Goal: Information Seeking & Learning: Learn about a topic

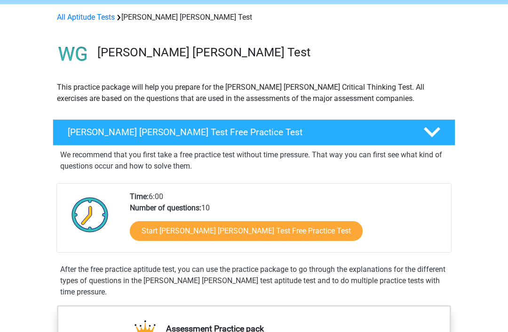
scroll to position [36, 0]
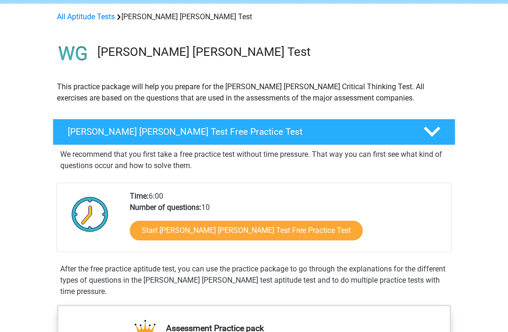
click at [163, 230] on link "Start Watson Glaser Test Free Practice Test" at bounding box center [246, 231] width 233 height 20
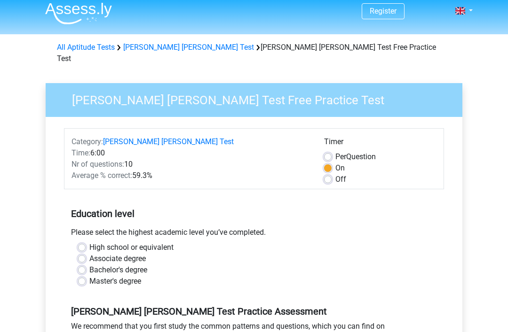
scroll to position [11, 0]
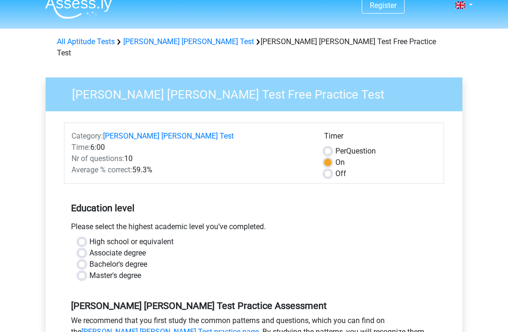
click at [89, 236] on label "High school or equivalent" at bounding box center [131, 241] width 84 height 11
click at [85, 236] on input "High school or equivalent" at bounding box center [82, 240] width 8 height 9
radio input "true"
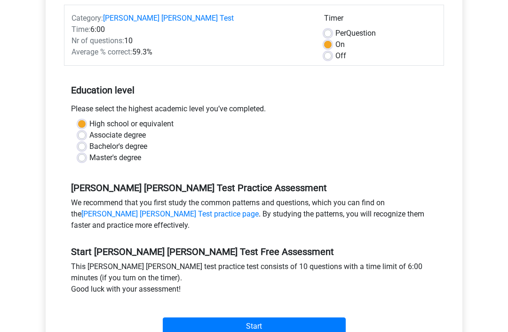
scroll to position [131, 0]
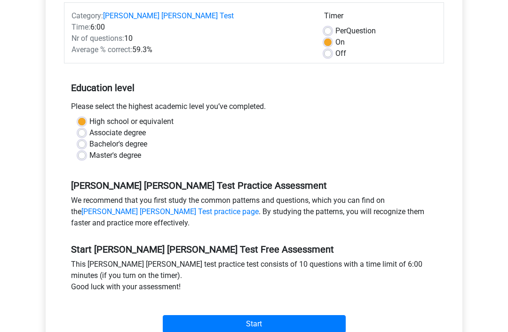
click at [183, 315] on input "Start" at bounding box center [254, 324] width 183 height 18
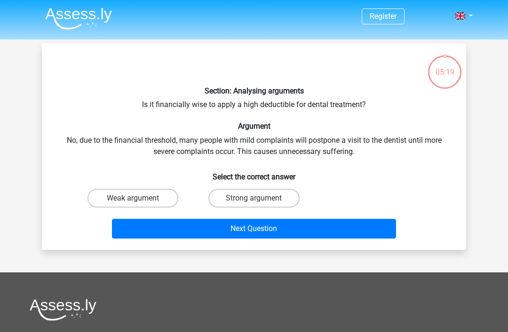
click at [108, 198] on label "Weak argument" at bounding box center [132, 198] width 91 height 19
click at [133, 198] on input "Weak argument" at bounding box center [136, 201] width 6 height 6
radio input "true"
click at [137, 230] on button "Next Question" at bounding box center [254, 229] width 284 height 20
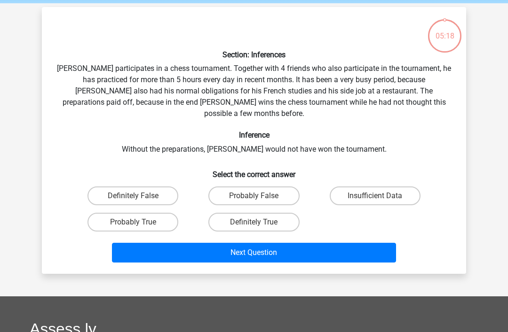
scroll to position [43, 0]
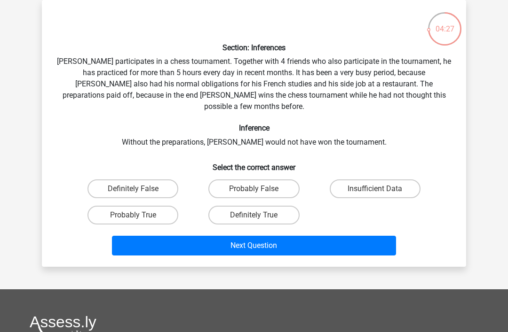
click at [392, 180] on label "Insufficient Data" at bounding box center [375, 189] width 91 height 19
click at [381, 189] on input "Insufficient Data" at bounding box center [378, 192] width 6 height 6
radio input "true"
click at [385, 236] on button "Next Question" at bounding box center [254, 246] width 284 height 20
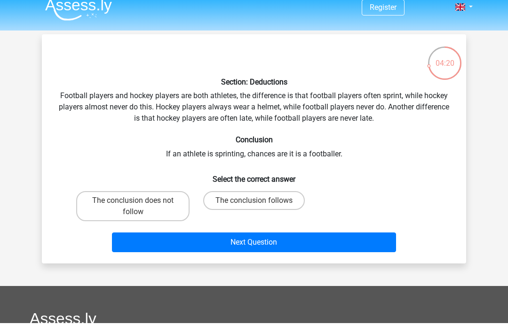
scroll to position [9, 0]
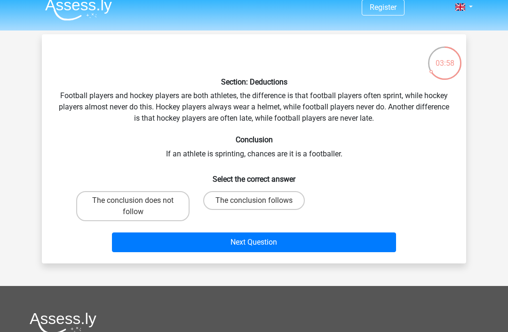
click at [292, 198] on label "The conclusion follows" at bounding box center [254, 200] width 102 height 19
click at [260, 201] on input "The conclusion follows" at bounding box center [257, 204] width 6 height 6
radio input "true"
click at [323, 241] on button "Next Question" at bounding box center [254, 243] width 284 height 20
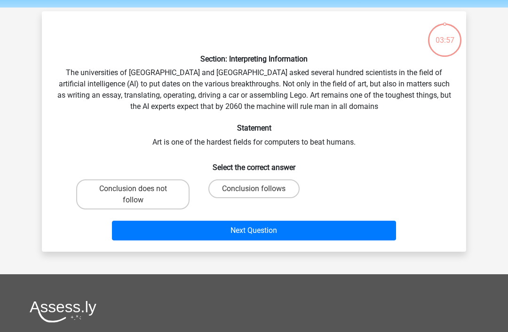
scroll to position [43, 0]
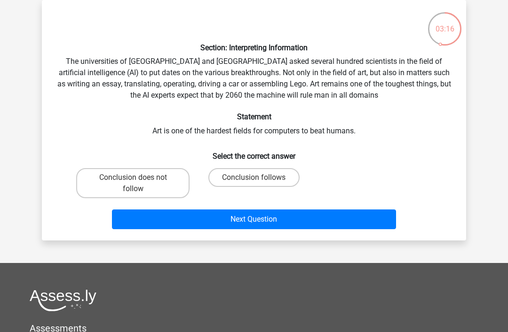
click at [273, 173] on label "Conclusion follows" at bounding box center [253, 177] width 91 height 19
click at [260, 178] on input "Conclusion follows" at bounding box center [257, 181] width 6 height 6
radio input "true"
click at [308, 217] on button "Next Question" at bounding box center [254, 220] width 284 height 20
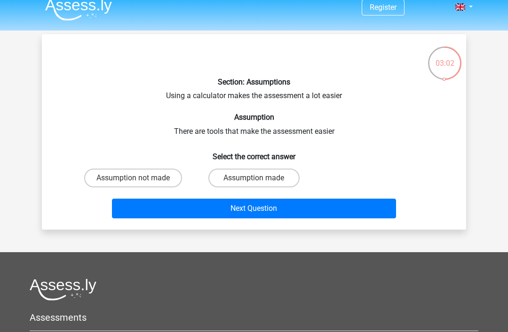
scroll to position [9, 0]
click at [291, 180] on label "Assumption made" at bounding box center [253, 178] width 91 height 19
click at [260, 180] on input "Assumption made" at bounding box center [257, 181] width 6 height 6
radio input "true"
click at [310, 200] on button "Next Question" at bounding box center [254, 209] width 284 height 20
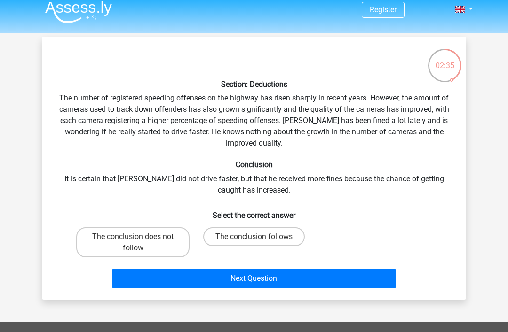
scroll to position [6, 0]
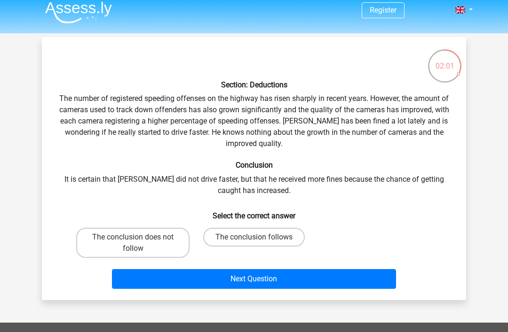
click at [167, 243] on label "The conclusion does not follow" at bounding box center [132, 243] width 113 height 30
click at [139, 243] on input "The conclusion does not follow" at bounding box center [136, 240] width 6 height 6
radio input "true"
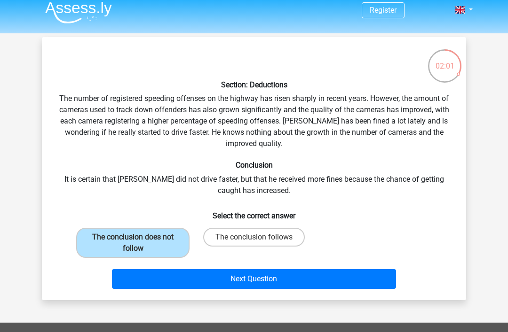
click at [293, 278] on button "Next Question" at bounding box center [254, 279] width 284 height 20
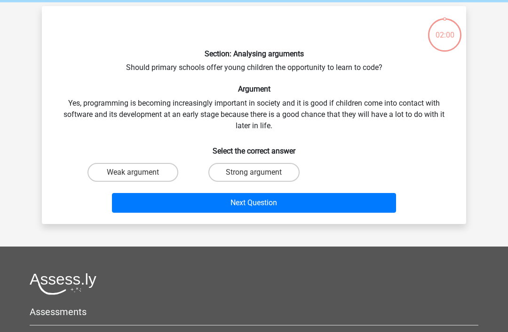
scroll to position [43, 0]
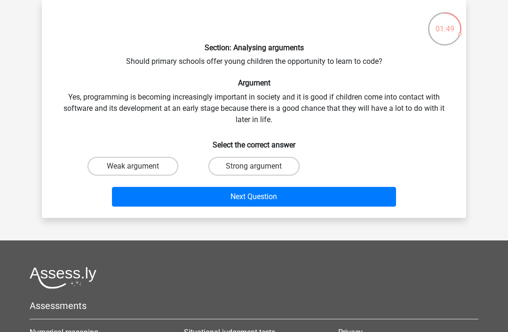
click at [263, 165] on label "Strong argument" at bounding box center [253, 166] width 91 height 19
click at [260, 166] on input "Strong argument" at bounding box center [257, 169] width 6 height 6
radio input "true"
click at [301, 199] on button "Next Question" at bounding box center [254, 197] width 284 height 20
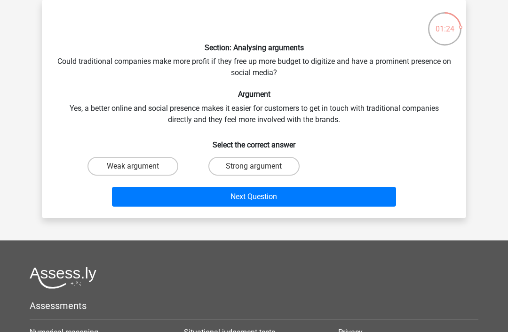
click at [163, 163] on label "Weak argument" at bounding box center [132, 166] width 91 height 19
click at [139, 166] on input "Weak argument" at bounding box center [136, 169] width 6 height 6
radio input "true"
click at [260, 205] on button "Next Question" at bounding box center [254, 197] width 284 height 20
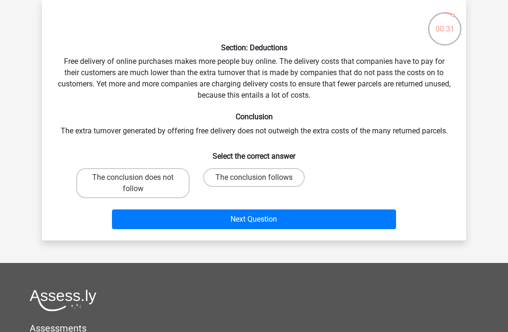
click at [172, 187] on label "The conclusion does not follow" at bounding box center [132, 183] width 113 height 30
click at [139, 184] on input "The conclusion does not follow" at bounding box center [136, 181] width 6 height 6
radio input "true"
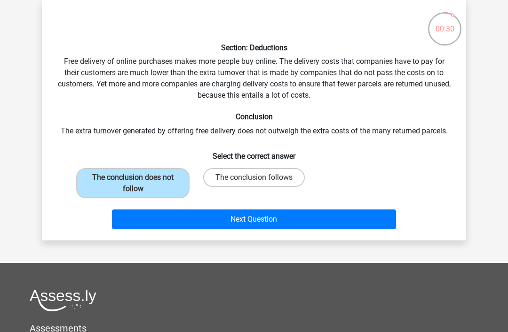
click at [255, 174] on label "The conclusion follows" at bounding box center [254, 177] width 102 height 19
click at [255, 178] on input "The conclusion follows" at bounding box center [257, 181] width 6 height 6
radio input "true"
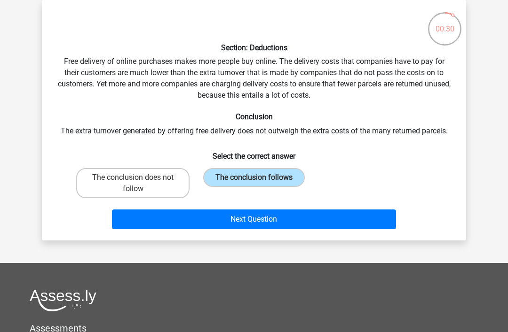
click at [285, 218] on button "Next Question" at bounding box center [254, 220] width 284 height 20
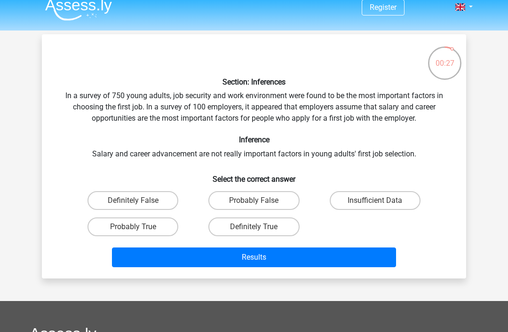
scroll to position [7, 0]
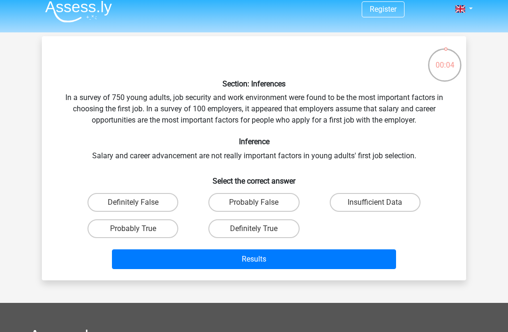
click at [285, 202] on label "Probably False" at bounding box center [253, 202] width 91 height 19
click at [260, 203] on input "Probably False" at bounding box center [257, 206] width 6 height 6
radio input "true"
click at [331, 252] on button "Results" at bounding box center [254, 260] width 284 height 20
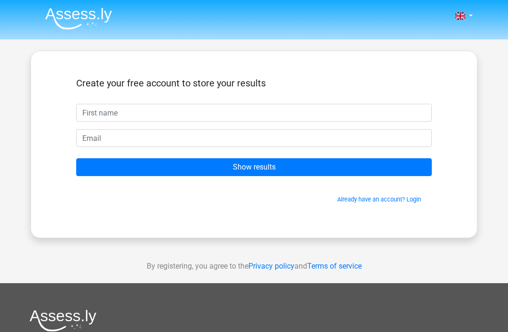
click at [351, 121] on input "text" at bounding box center [253, 113] width 355 height 18
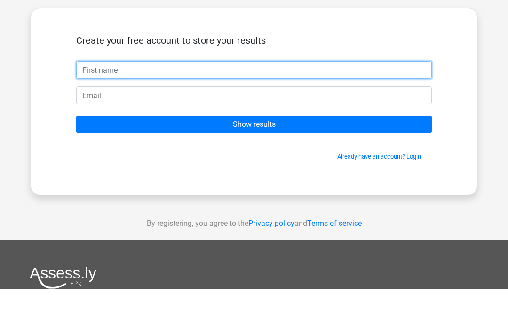
type input "Olivia"
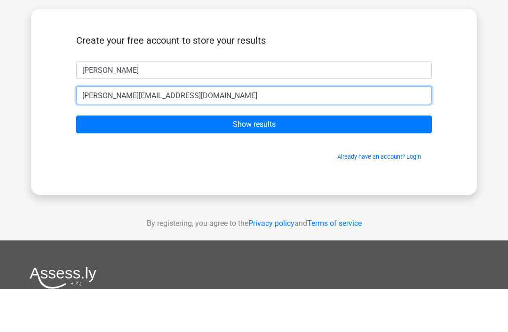
type input "olivia.lovatt@icloud.com"
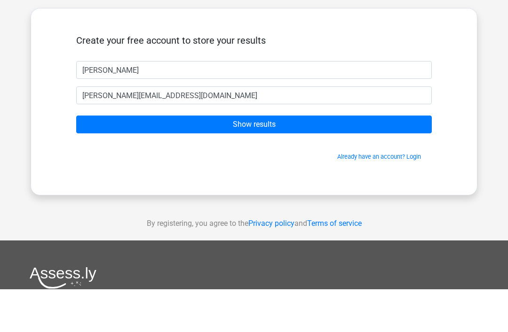
click at [345, 158] on input "Show results" at bounding box center [253, 167] width 355 height 18
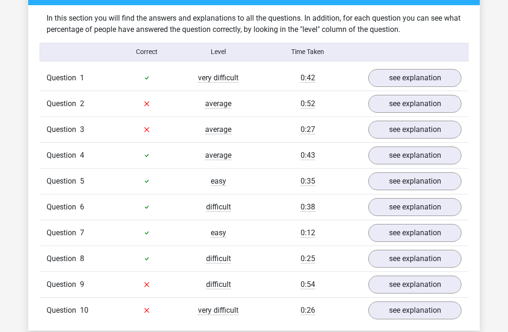
scroll to position [704, 0]
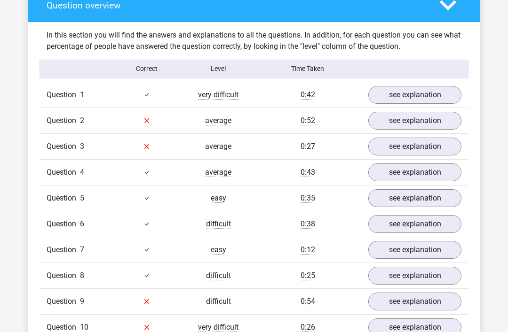
click at [440, 86] on link "see explanation" at bounding box center [414, 95] width 93 height 18
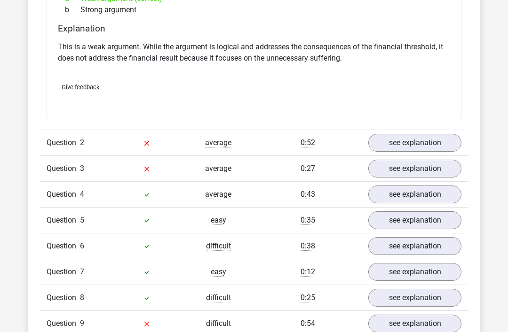
scroll to position [932, 0]
click at [436, 134] on link "see explanation" at bounding box center [414, 143] width 93 height 18
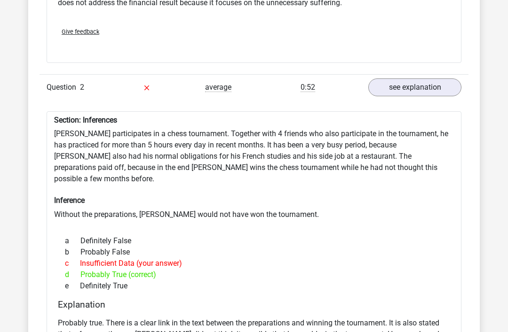
scroll to position [979, 0]
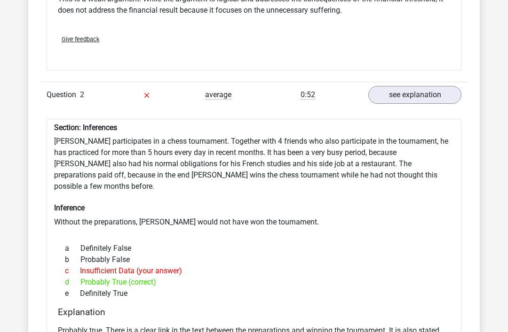
click at [448, 86] on link "see explanation" at bounding box center [414, 95] width 93 height 18
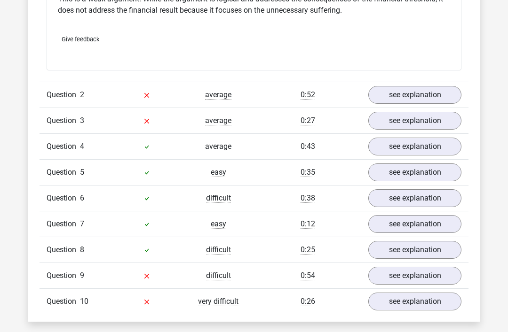
click at [444, 112] on link "see explanation" at bounding box center [414, 121] width 93 height 18
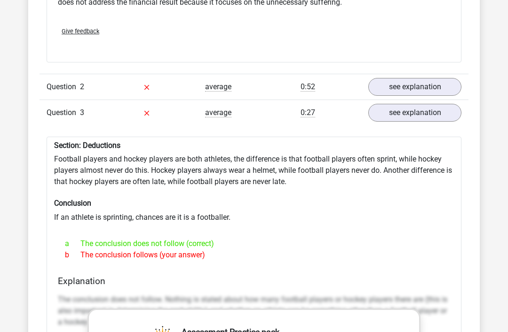
scroll to position [980, 0]
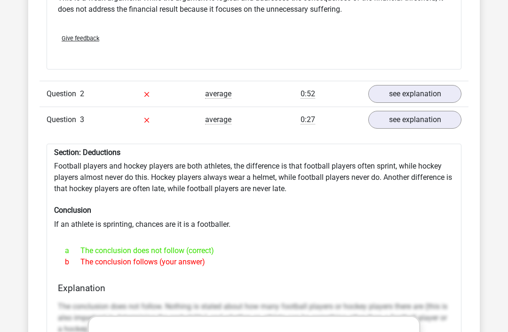
click at [442, 111] on link "see explanation" at bounding box center [414, 120] width 93 height 18
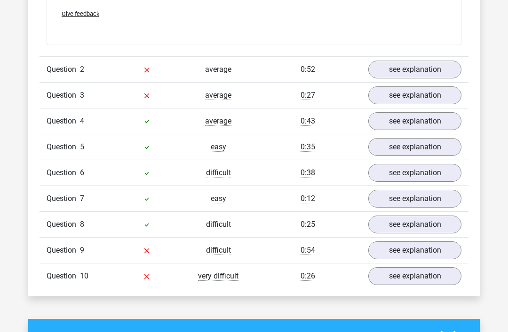
scroll to position [1005, 0]
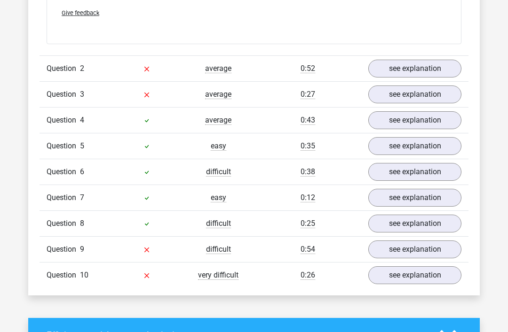
click at [430, 241] on link "see explanation" at bounding box center [414, 250] width 93 height 18
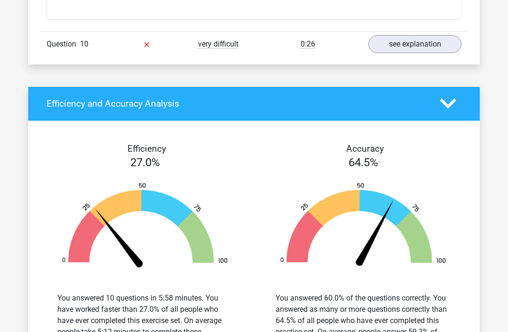
scroll to position [1752, 0]
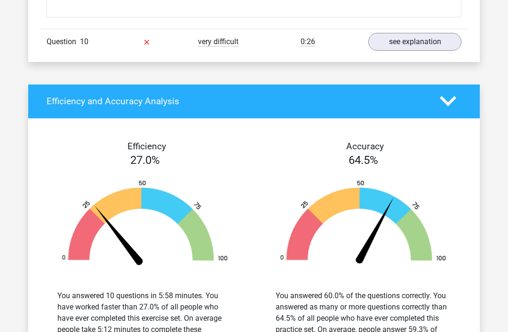
click at [433, 94] on div at bounding box center [450, 102] width 36 height 16
click at [447, 94] on icon at bounding box center [448, 102] width 16 height 16
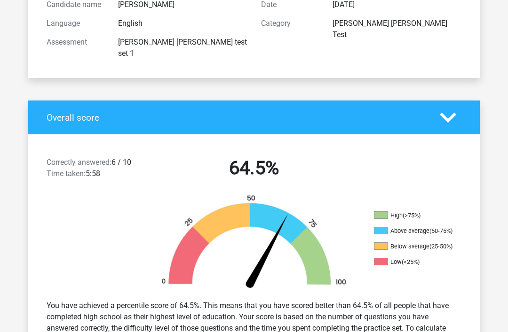
scroll to position [116, 0]
click at [455, 110] on icon at bounding box center [448, 118] width 16 height 16
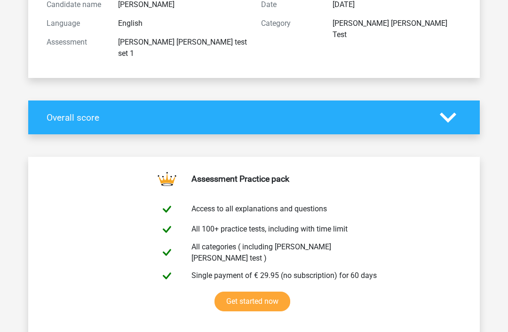
click at [290, 292] on link "Get started now" at bounding box center [252, 302] width 76 height 20
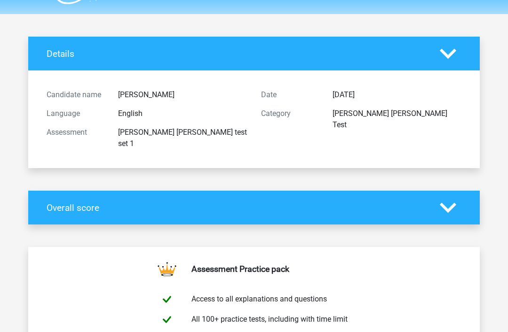
scroll to position [0, 0]
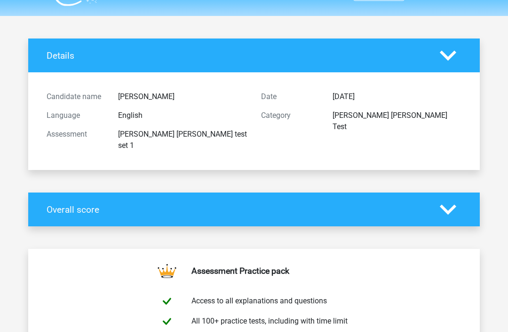
click at [441, 202] on icon at bounding box center [448, 210] width 16 height 16
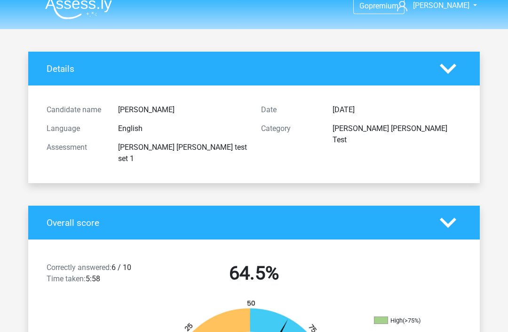
scroll to position [10, 0]
click at [454, 74] on icon at bounding box center [448, 69] width 16 height 16
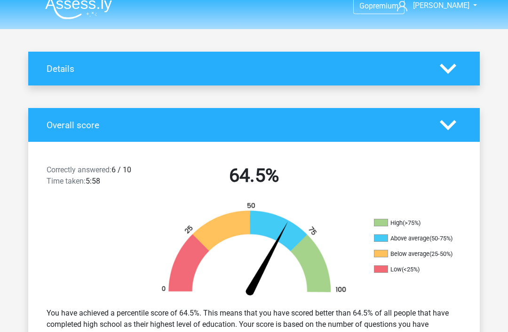
click at [449, 71] on polygon at bounding box center [448, 68] width 16 height 10
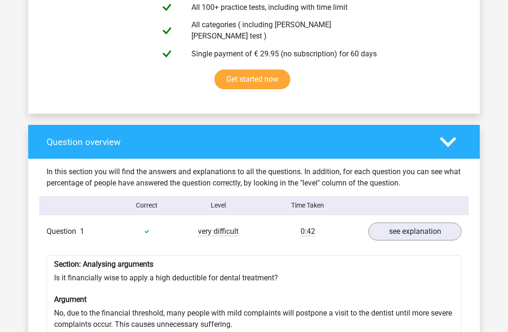
scroll to position [570, 0]
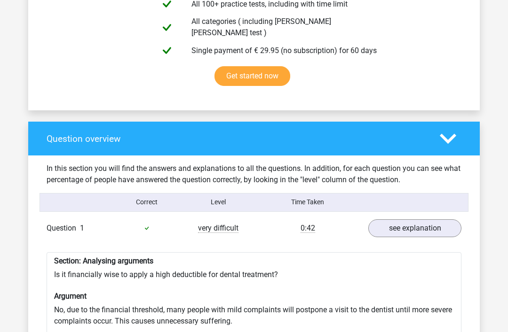
click at [454, 131] on icon at bounding box center [448, 139] width 16 height 16
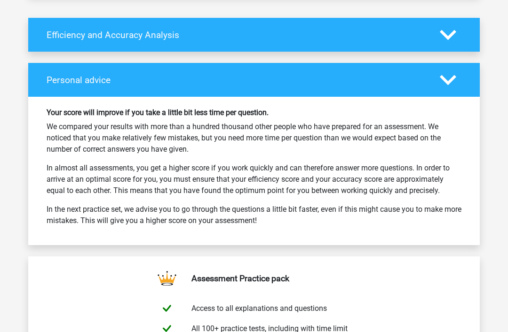
scroll to position [730, 0]
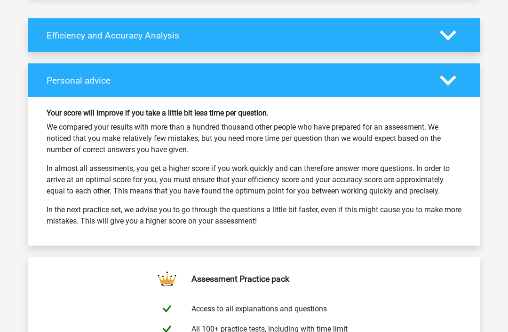
click at [55, 31] on h4 "Efficiency and Accuracy Analysis" at bounding box center [236, 36] width 379 height 11
click at [60, 31] on h4 "Efficiency and Accuracy Analysis" at bounding box center [236, 36] width 379 height 11
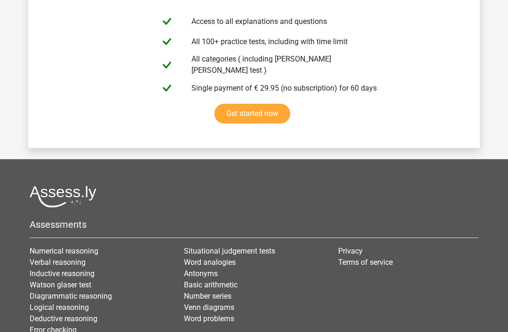
scroll to position [1038, 0]
